Goal: Find specific page/section: Find specific page/section

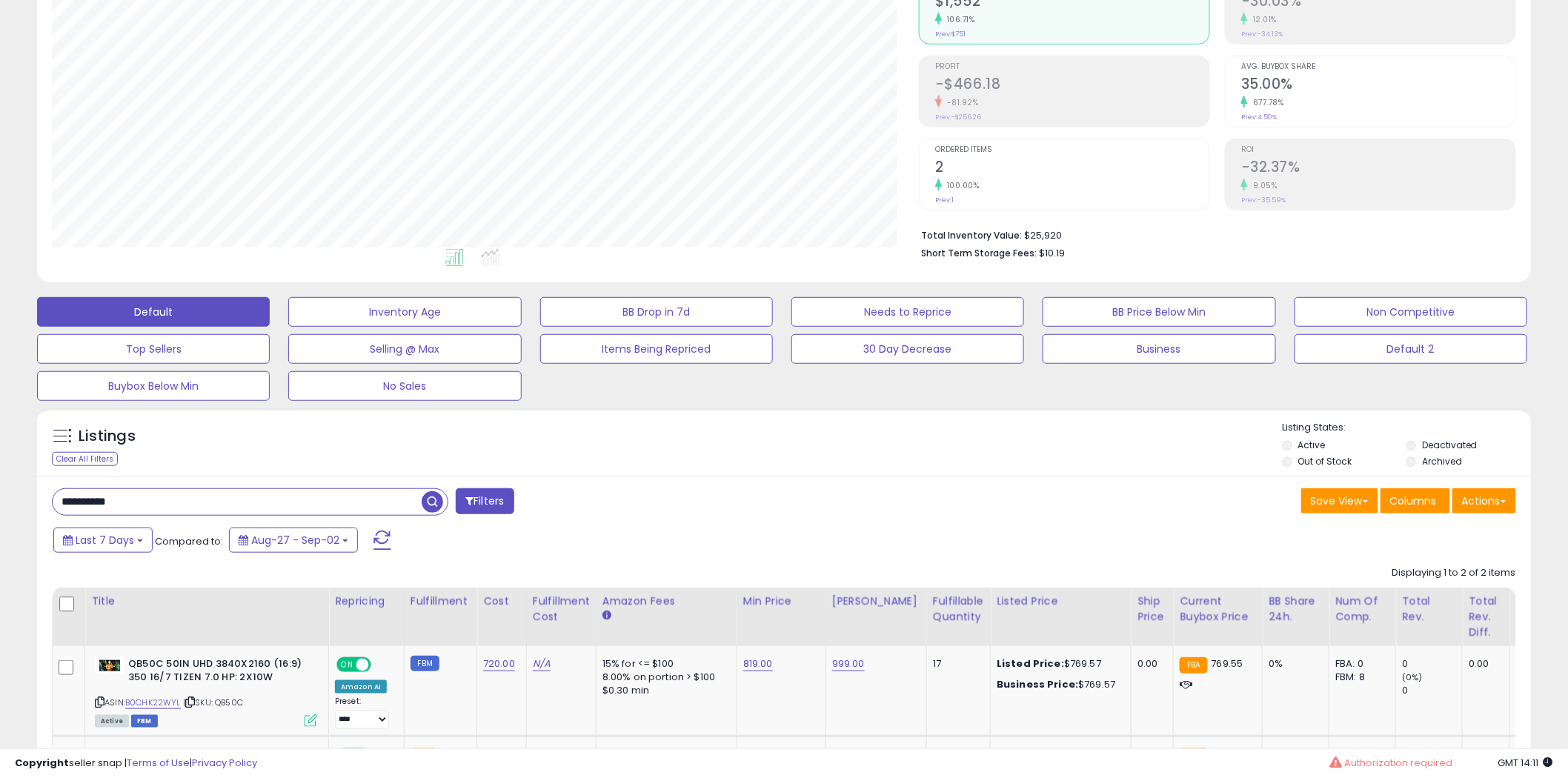
scroll to position [329, 0]
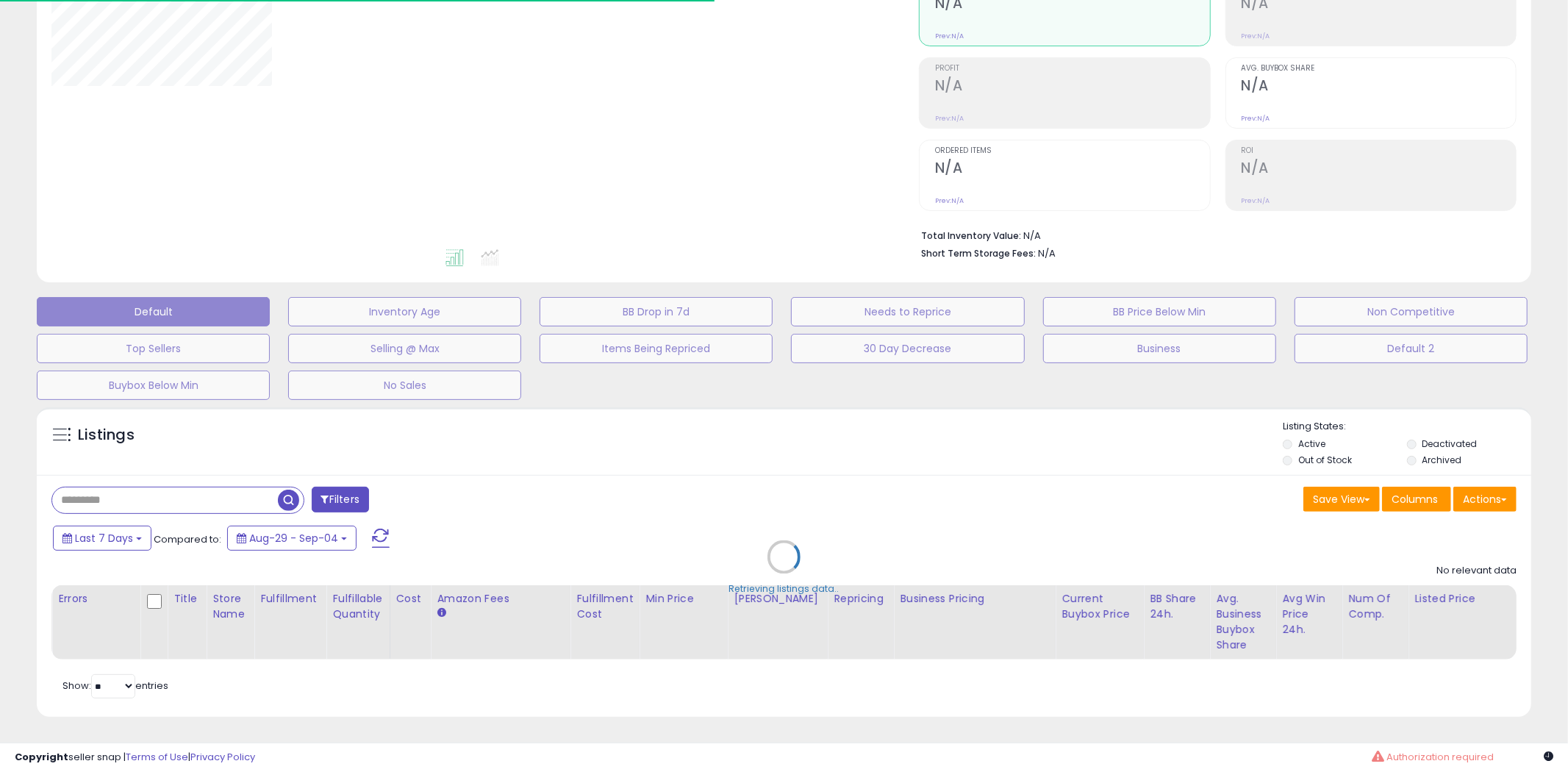
type input "**********"
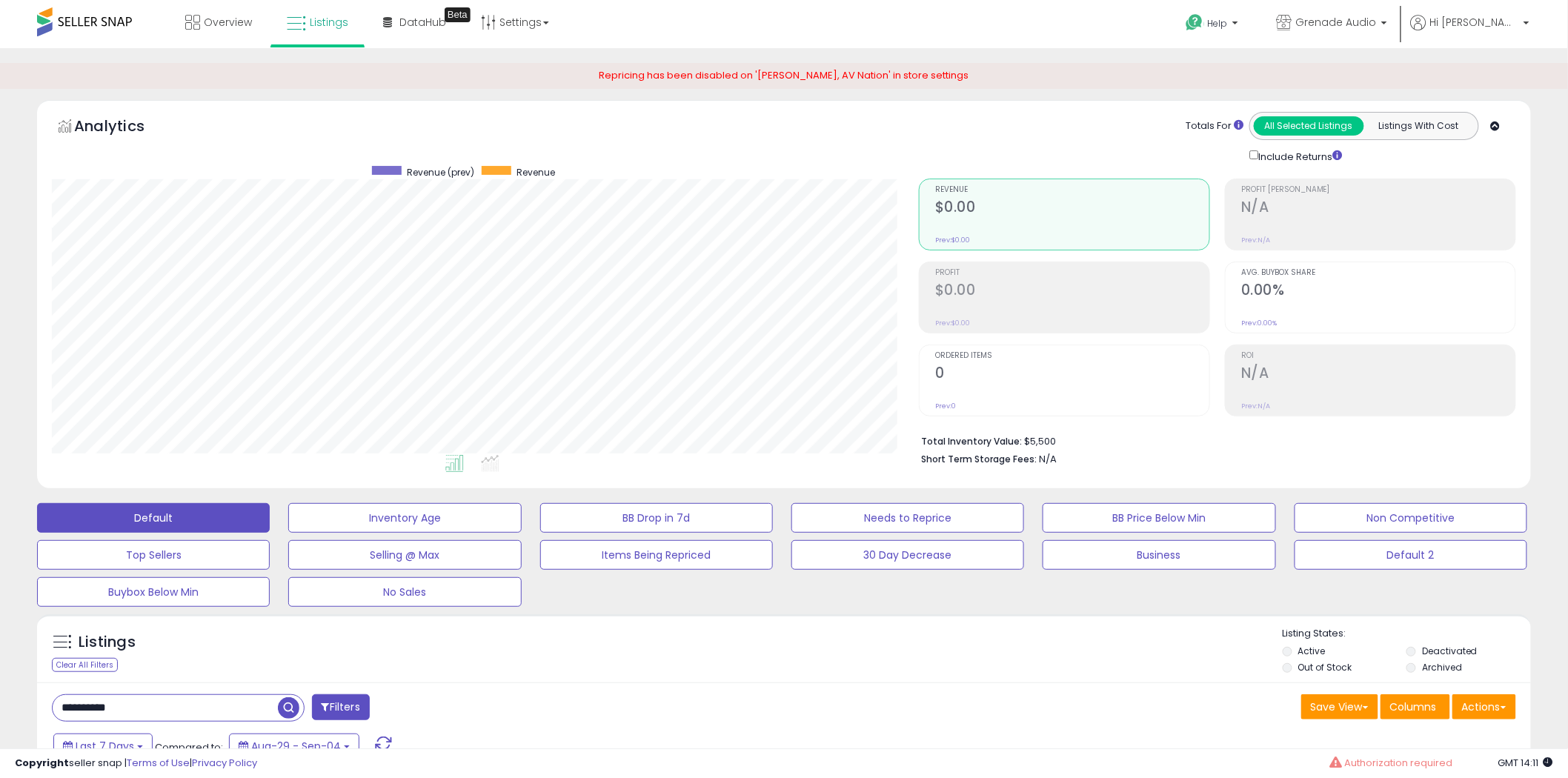
scroll to position [304, 867]
click at [1380, 551] on button "Default 2" at bounding box center [1410, 555] width 233 height 29
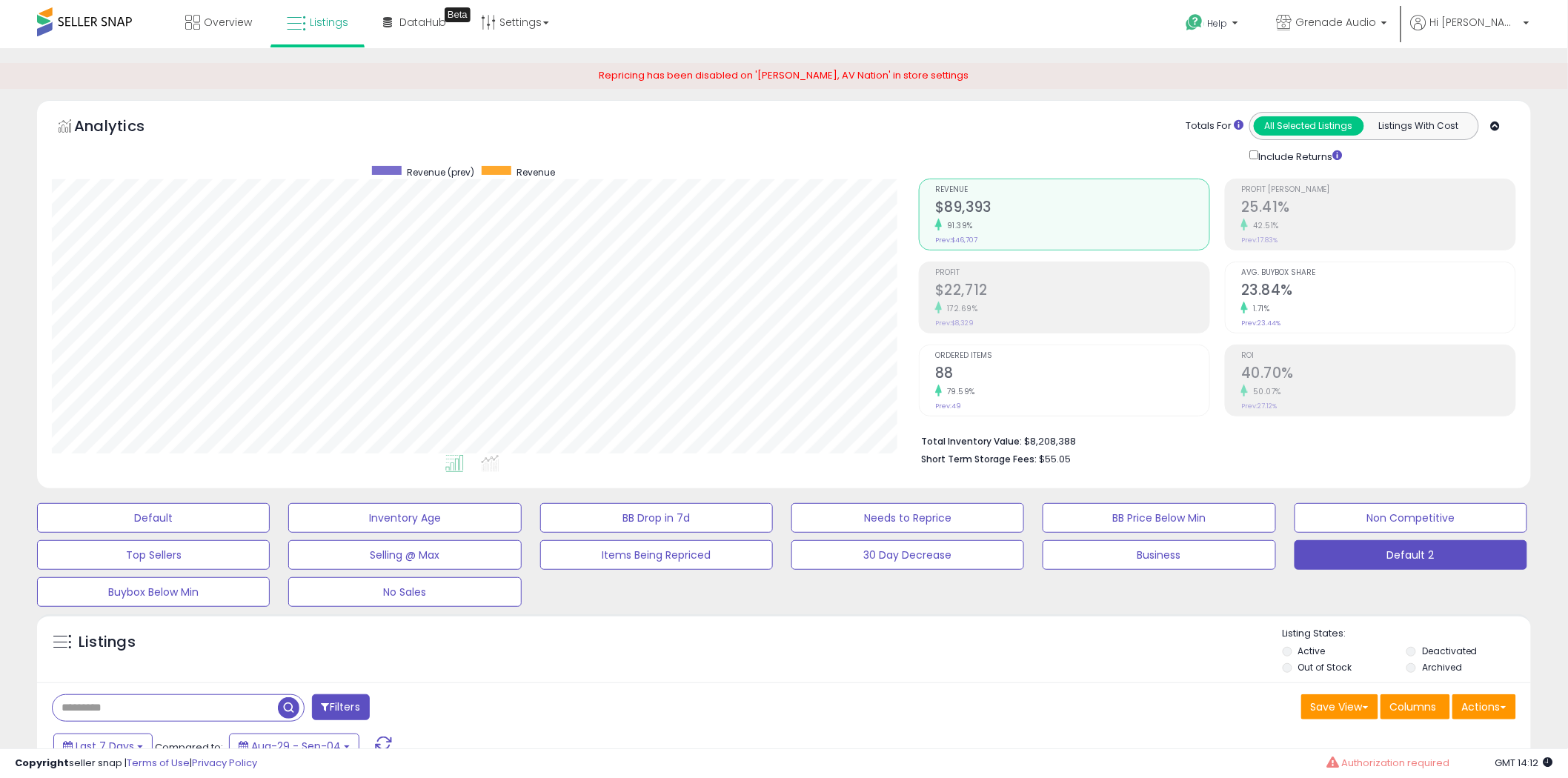
scroll to position [329, 0]
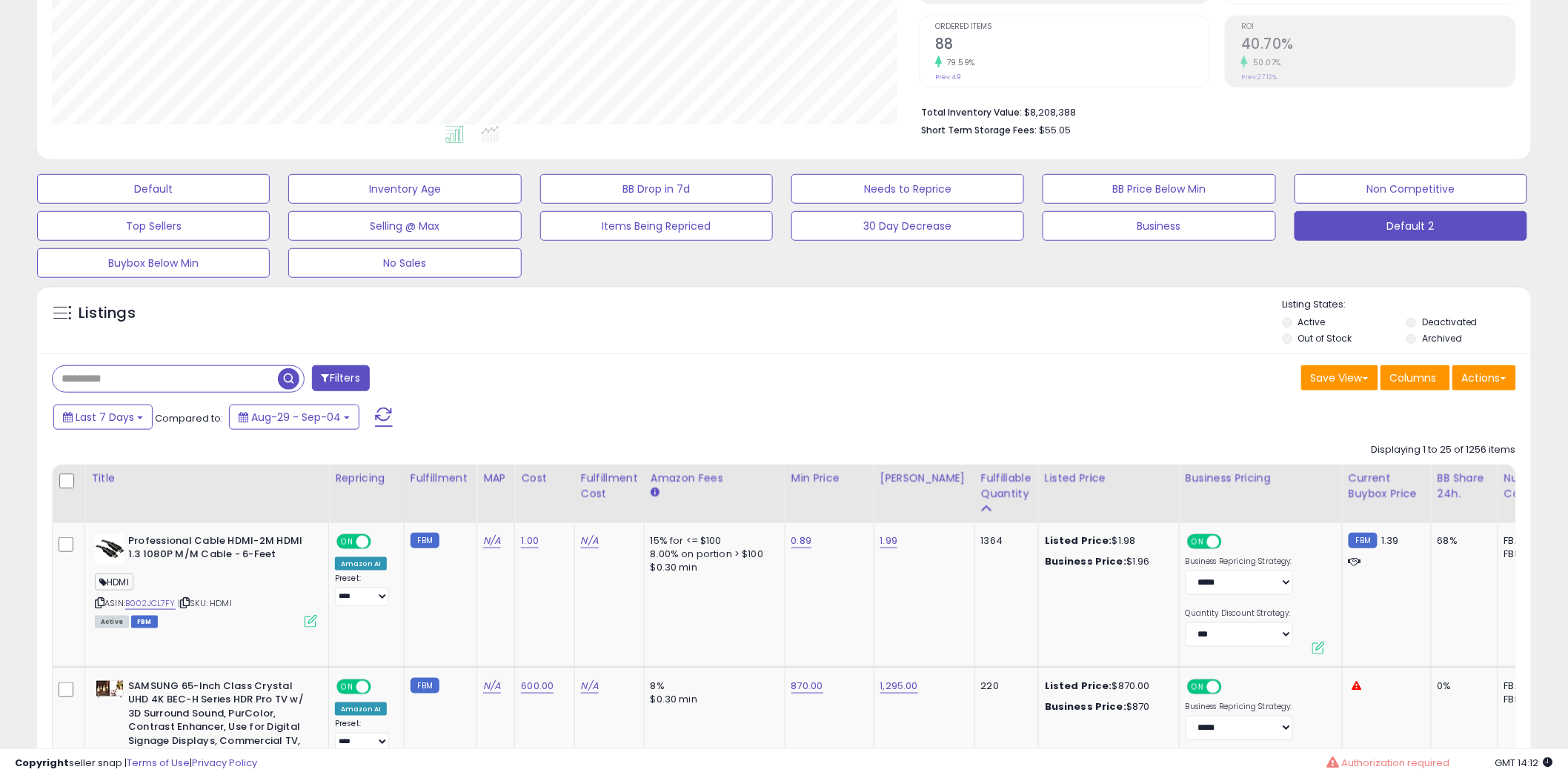
click at [176, 416] on span "Compared to:" at bounding box center [189, 418] width 68 height 14
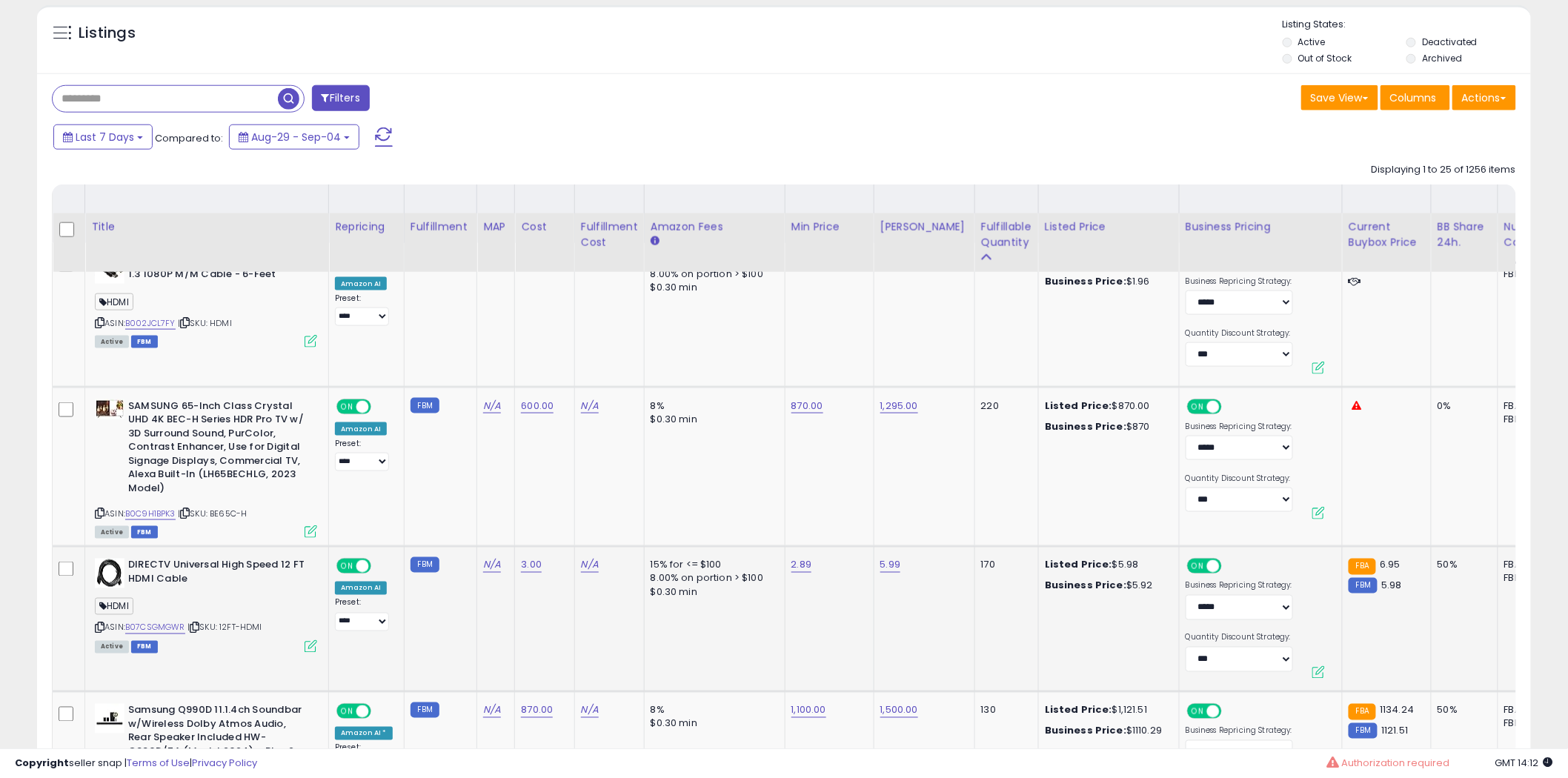
scroll to position [824, 0]
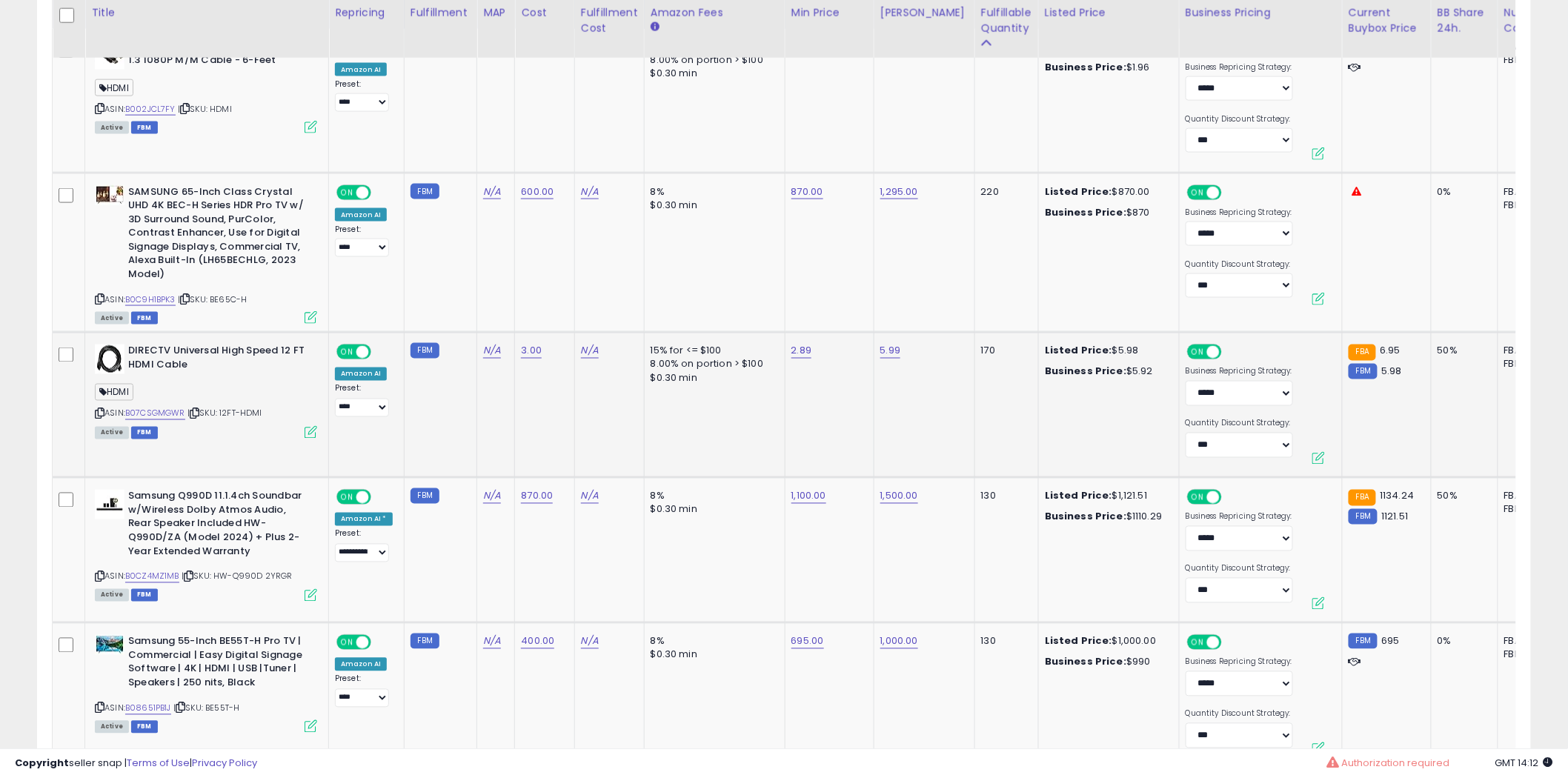
click at [242, 352] on b "DIRECTV Universal High Speed 12 FT HDMI Cable" at bounding box center [218, 360] width 180 height 31
click at [242, 354] on b "DIRECTV Universal High Speed 12 FT HDMI Cable" at bounding box center [218, 360] width 180 height 31
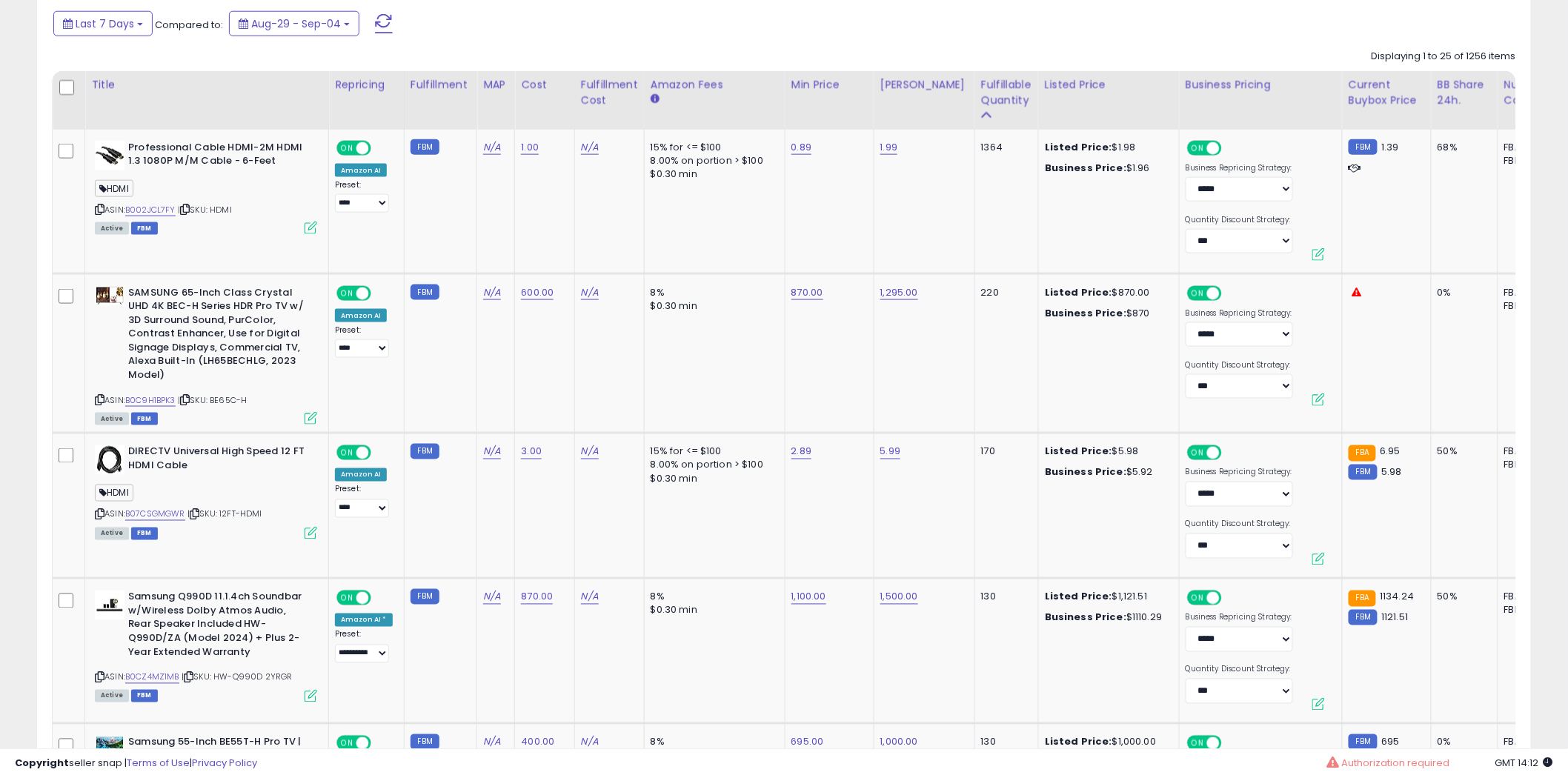
scroll to position [1153, 0]
